Goal: Task Accomplishment & Management: Manage account settings

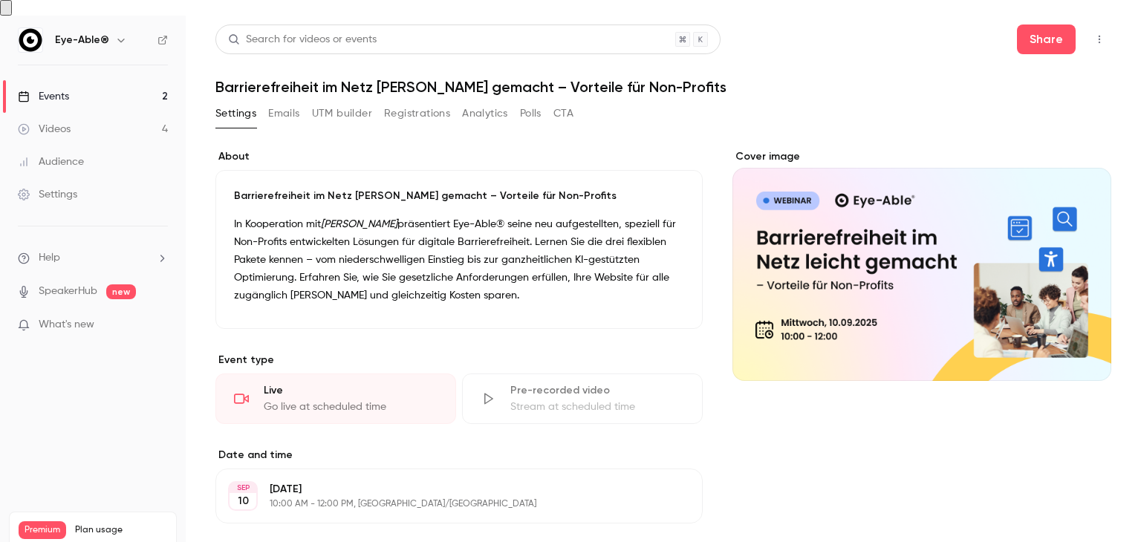
click at [414, 102] on button "Registrations" at bounding box center [417, 114] width 66 height 24
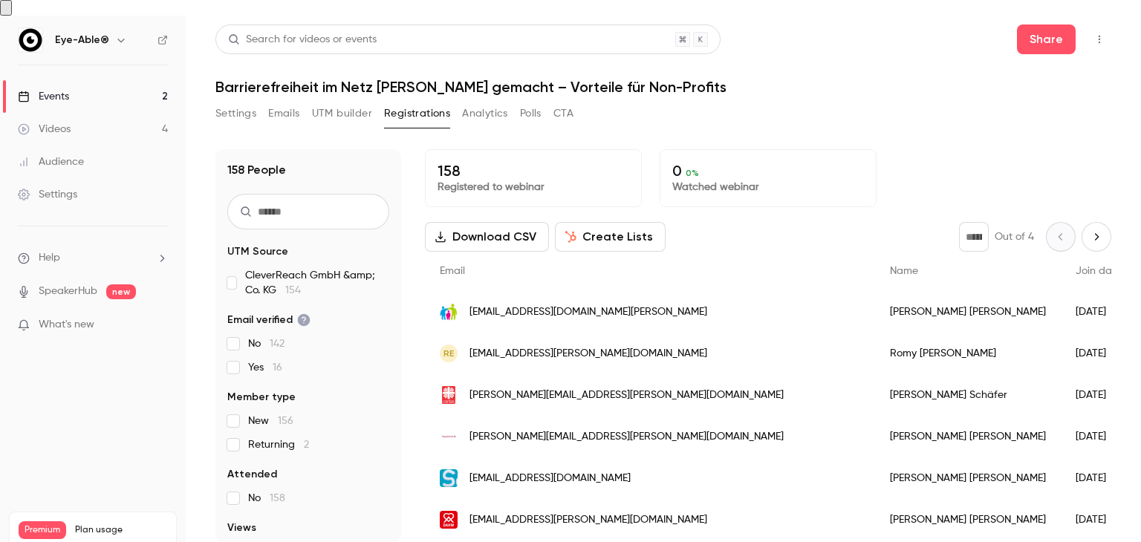
click at [48, 187] on div "Settings" at bounding box center [47, 194] width 59 height 15
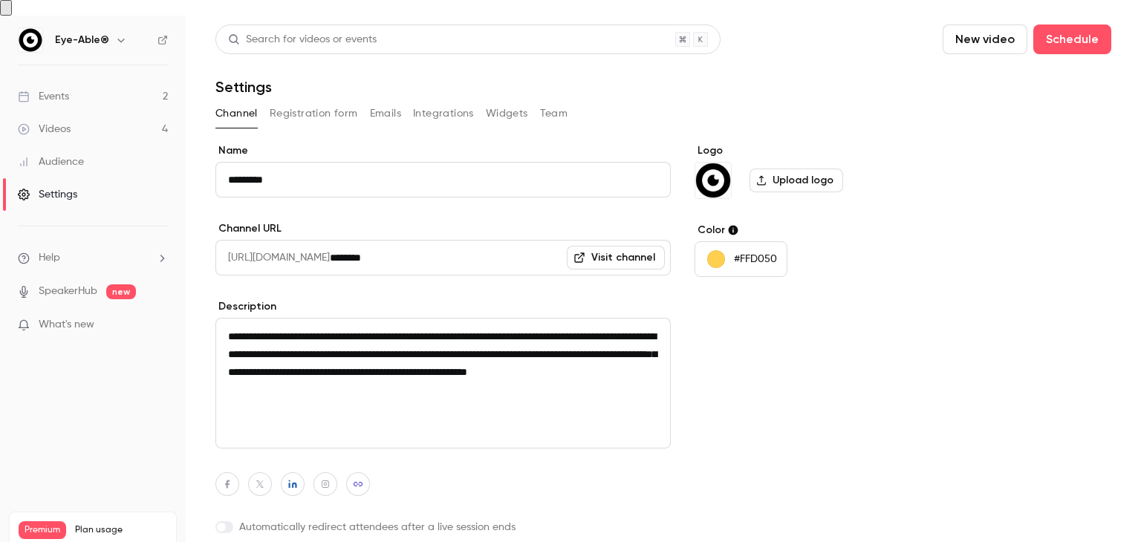
click at [349, 102] on button "Registration form" at bounding box center [314, 114] width 88 height 24
